Goal: Find specific page/section: Find specific page/section

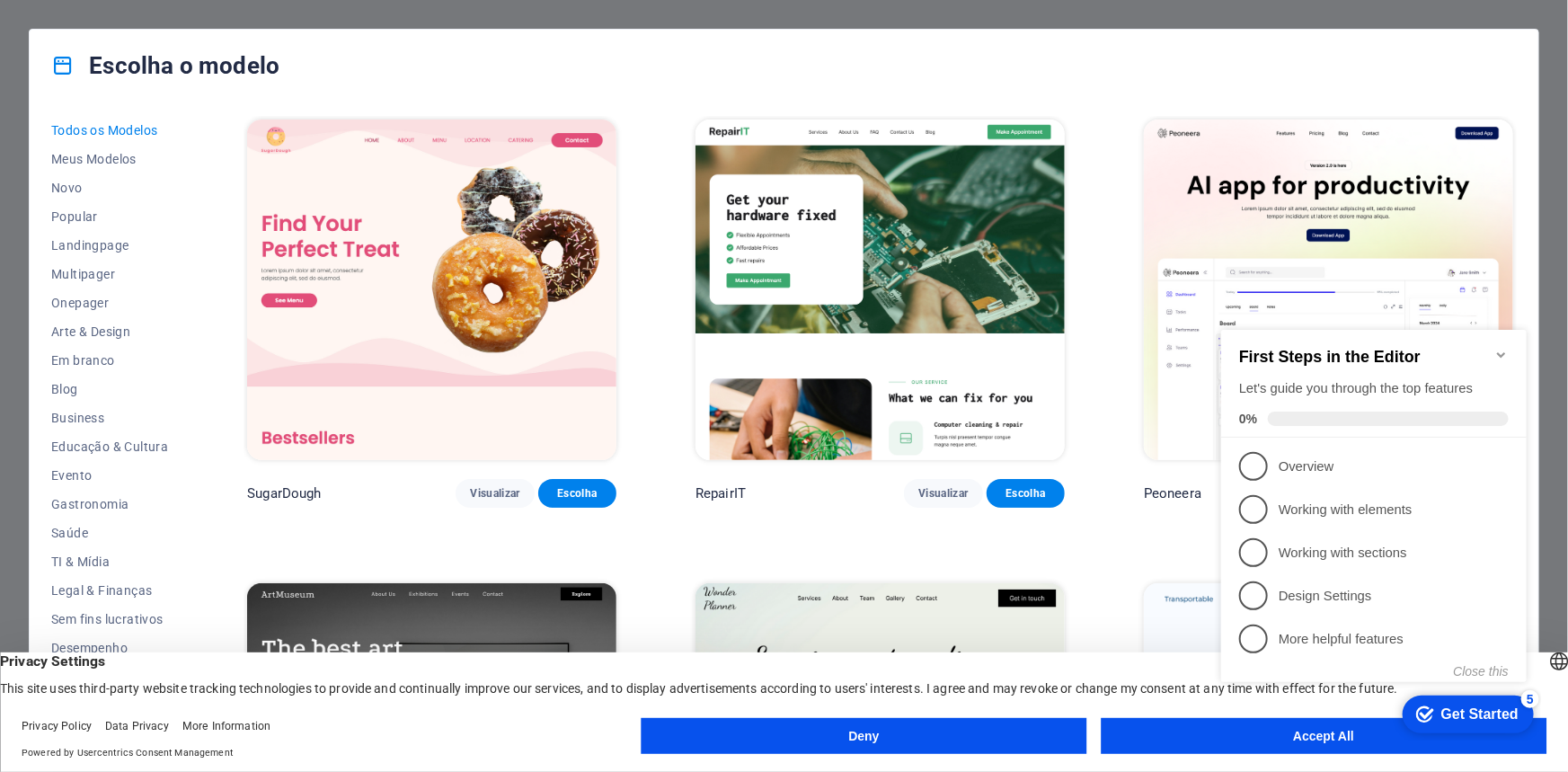
click at [914, 728] on button "Deny" at bounding box center [864, 735] width 445 height 36
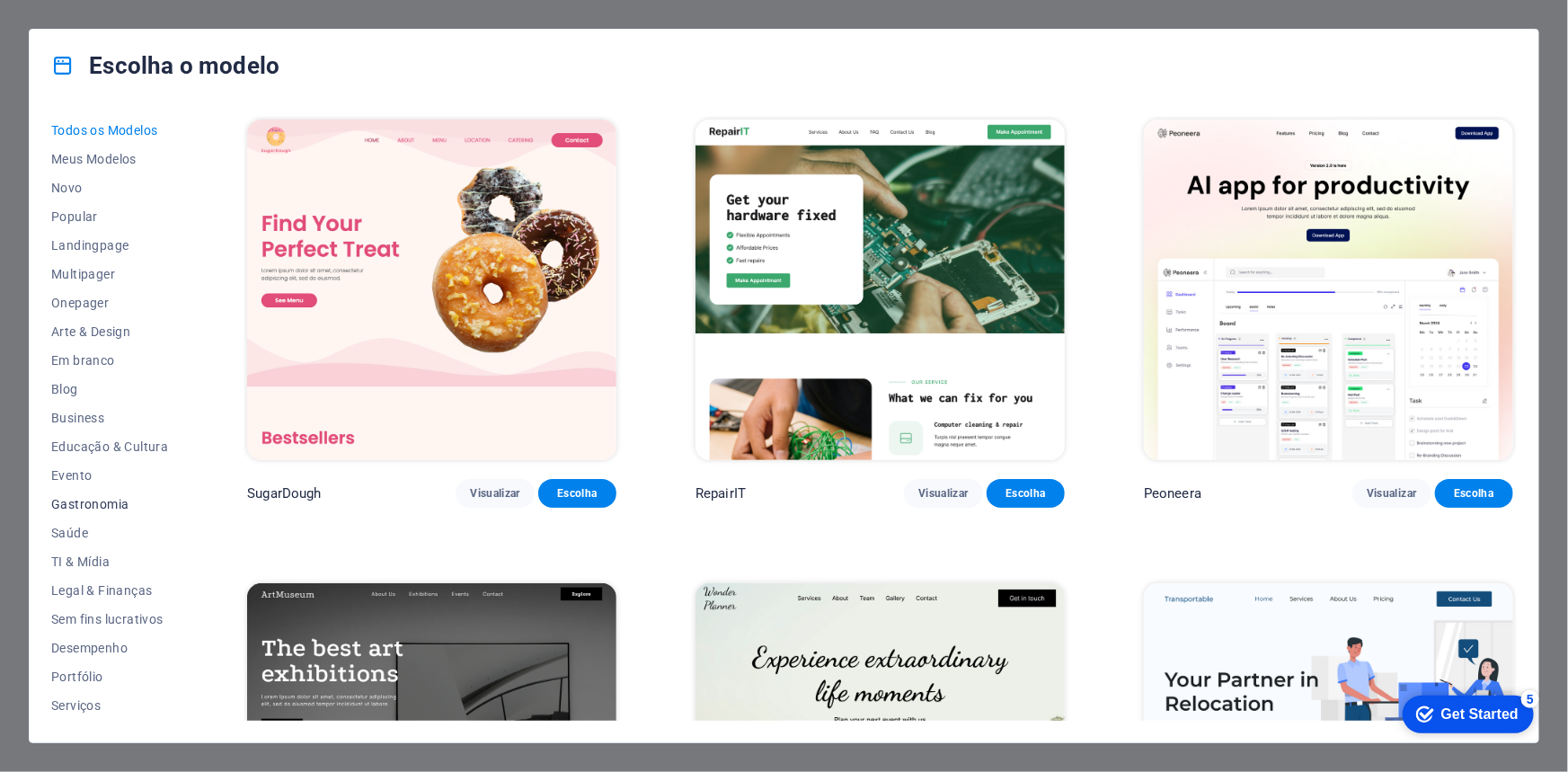
click at [86, 506] on span "Gastronomia" at bounding box center [109, 504] width 116 height 14
